Goal: Information Seeking & Learning: Check status

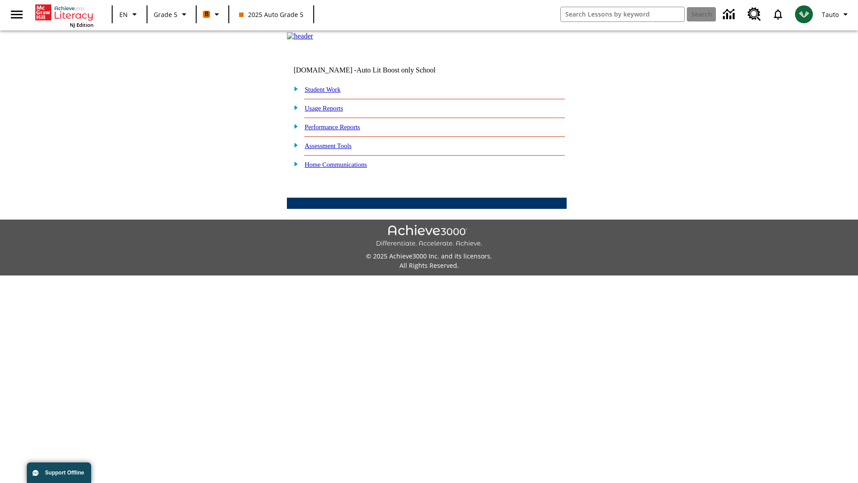
click at [342, 131] on link "Performance Reports" at bounding box center [332, 126] width 55 height 7
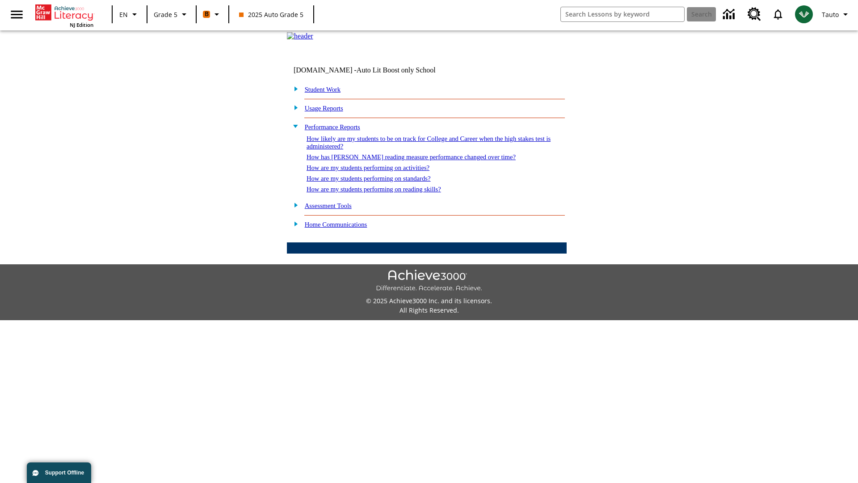
click at [413, 150] on link "How likely are my students to be on track for College and Career when the high …" at bounding box center [429, 142] width 244 height 15
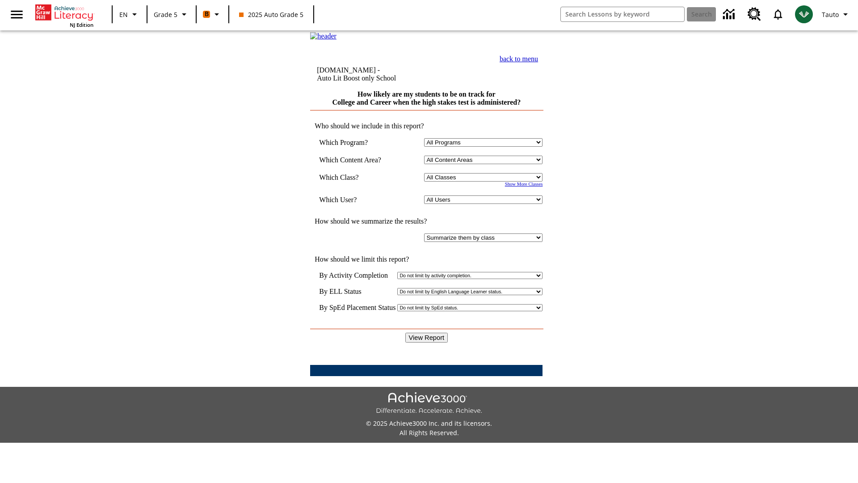
select select "11133131"
